Goal: Transaction & Acquisition: Purchase product/service

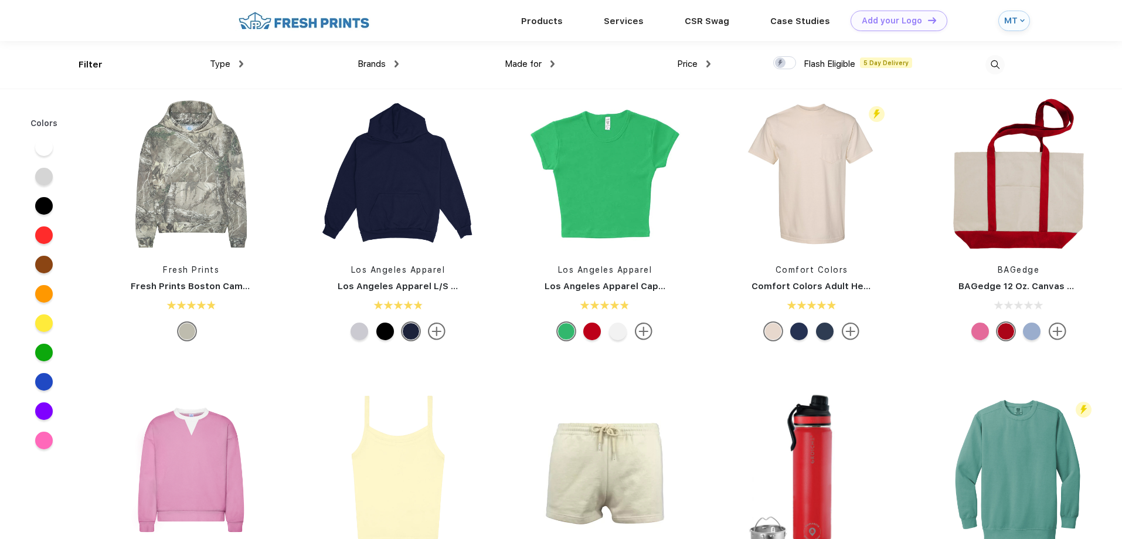
scroll to position [1407, 0]
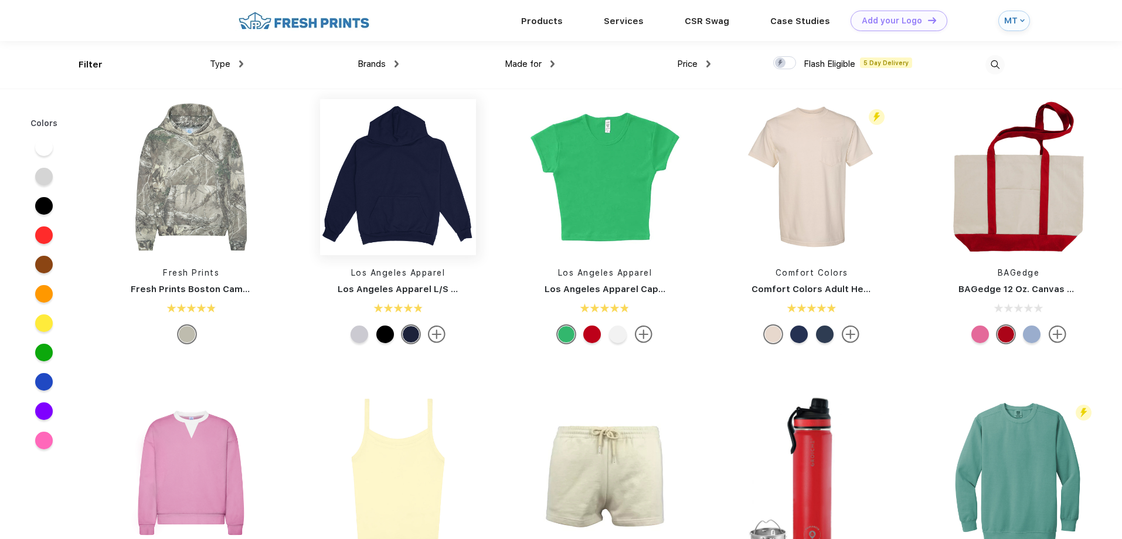
click at [418, 184] on img at bounding box center [398, 177] width 156 height 156
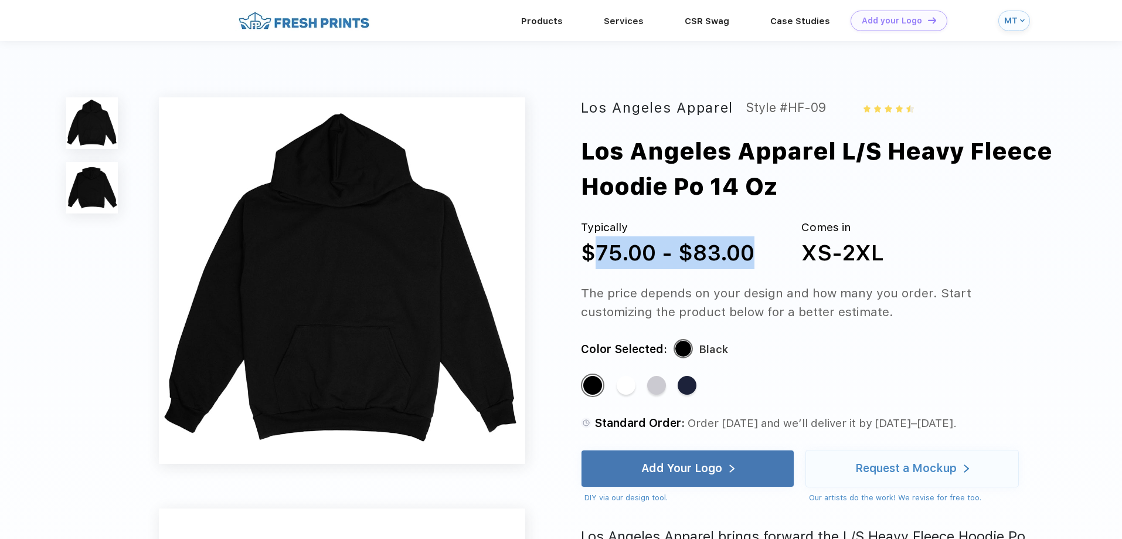
drag, startPoint x: 585, startPoint y: 247, endPoint x: 750, endPoint y: 238, distance: 165.0
click at [750, 238] on div "$75.00 - $83.00" at bounding box center [668, 252] width 174 height 33
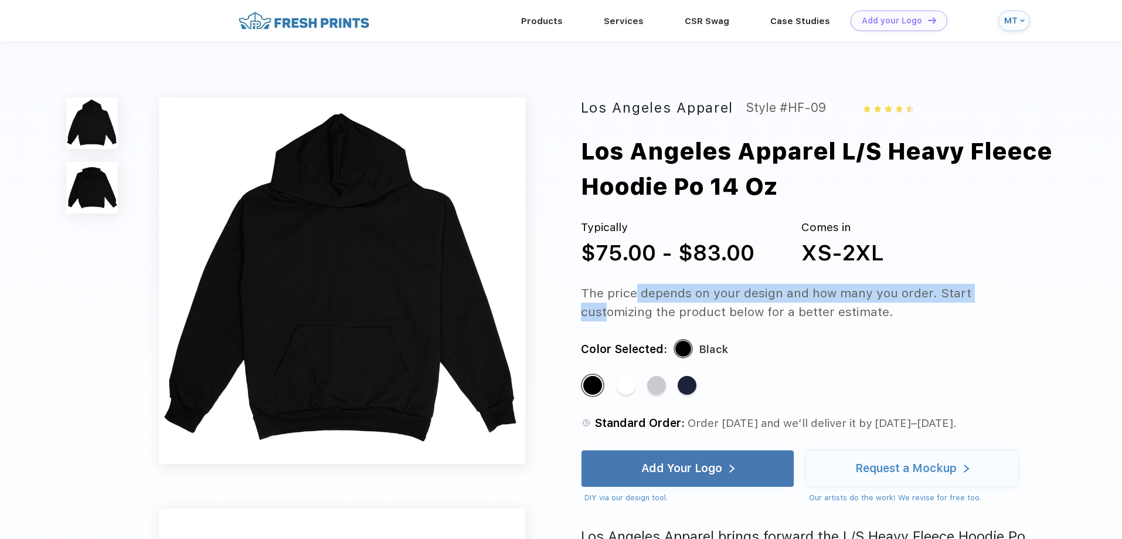
drag, startPoint x: 630, startPoint y: 287, endPoint x: 988, endPoint y: 291, distance: 358.8
click at [988, 291] on div "The price depends on your design and how many you order. Start customizing the …" at bounding box center [811, 303] width 460 height 38
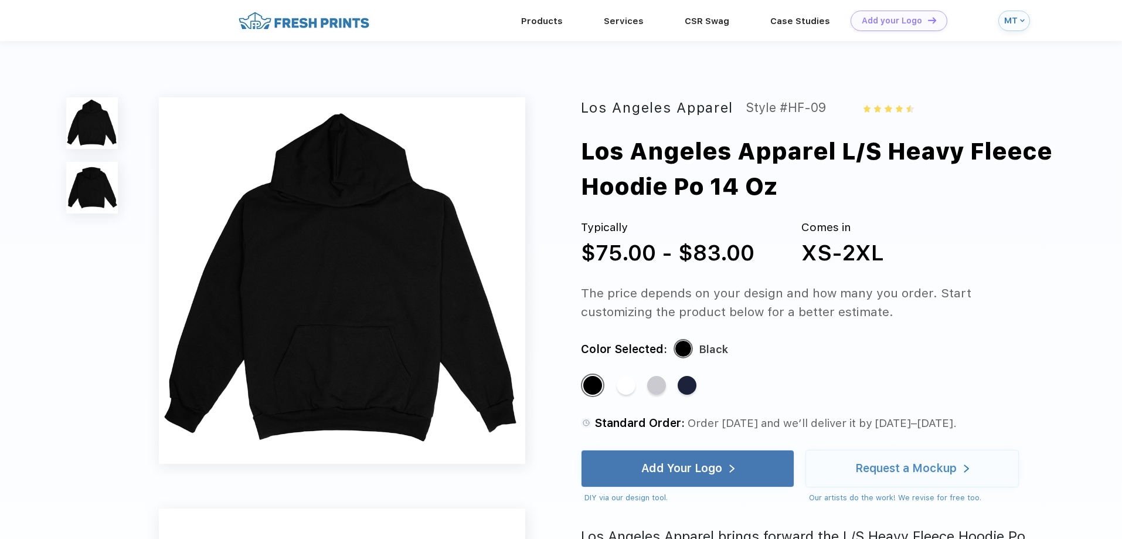
click at [721, 320] on div "The price depends on your design and how many you order. Start customizing the …" at bounding box center [811, 303] width 460 height 38
click at [878, 474] on div "Request a Mockup" at bounding box center [905, 469] width 101 height 12
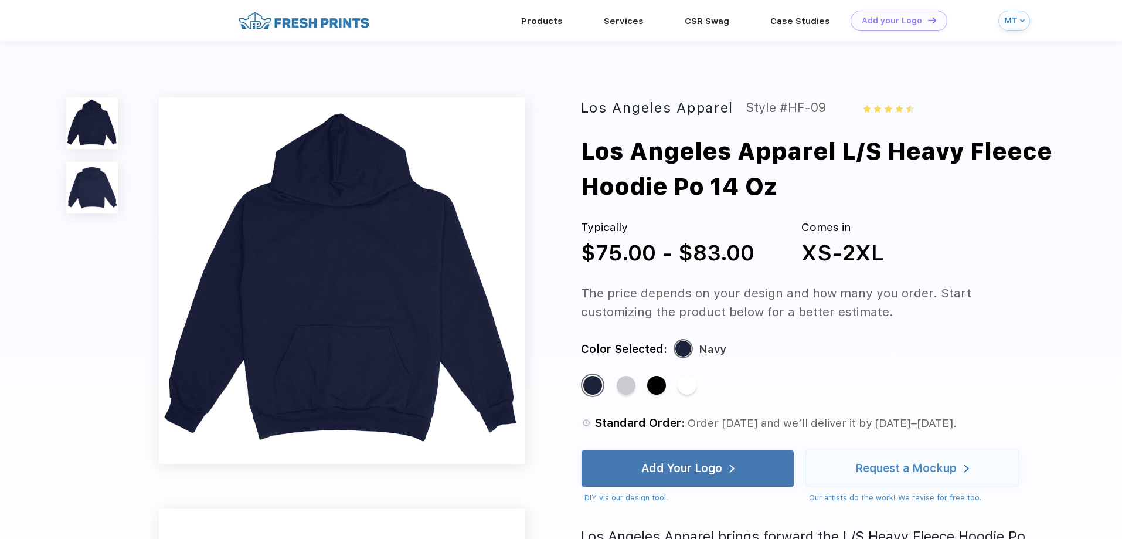
click at [665, 376] on div "Standard Color" at bounding box center [656, 385] width 19 height 19
click at [653, 390] on div "Standard Color" at bounding box center [656, 385] width 19 height 19
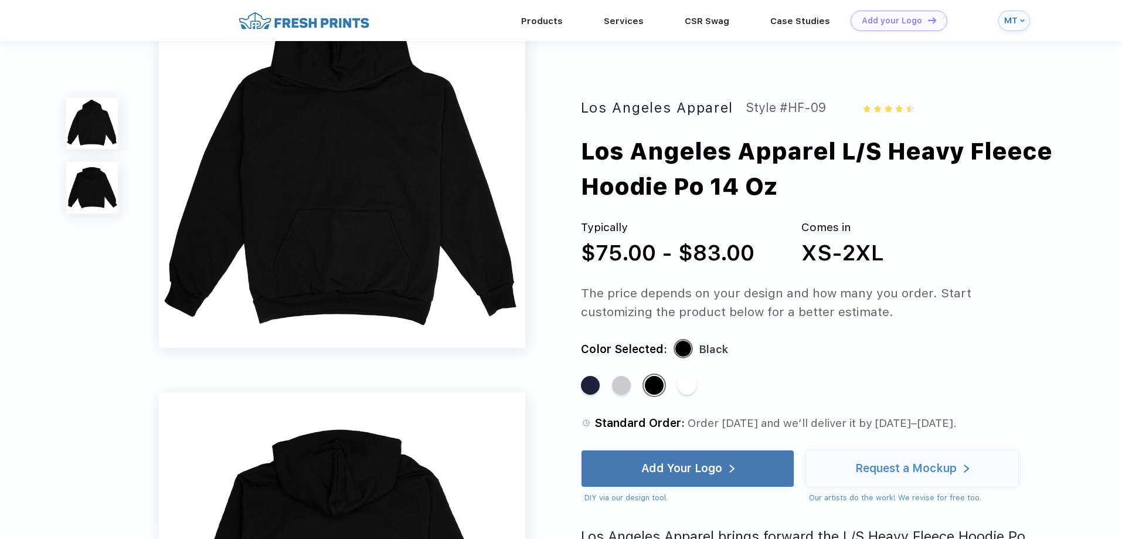
scroll to position [117, 0]
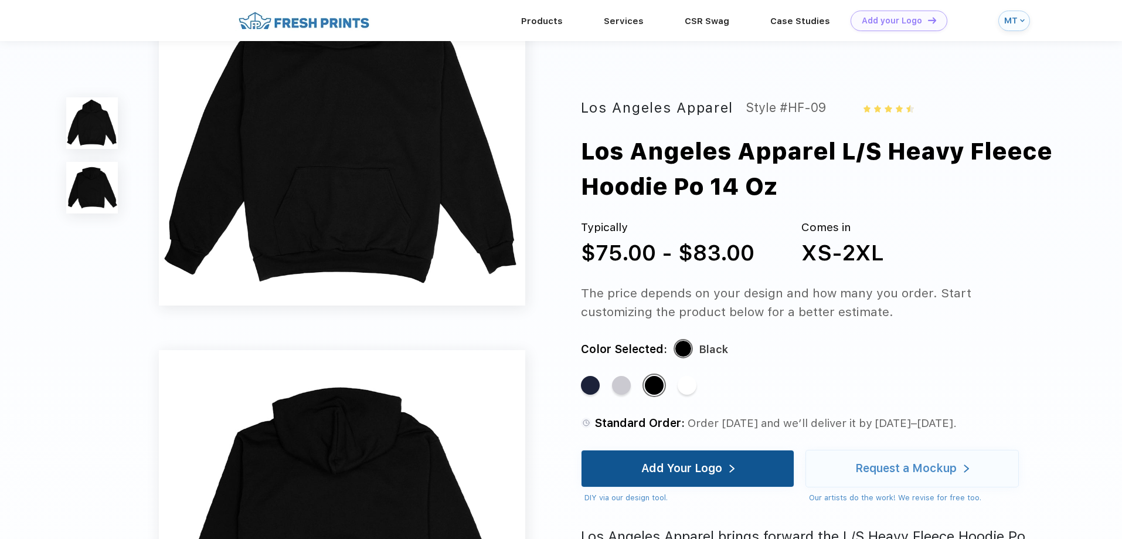
click at [691, 470] on div "Add Your Logo" at bounding box center [681, 469] width 81 height 12
